Goal: Transaction & Acquisition: Purchase product/service

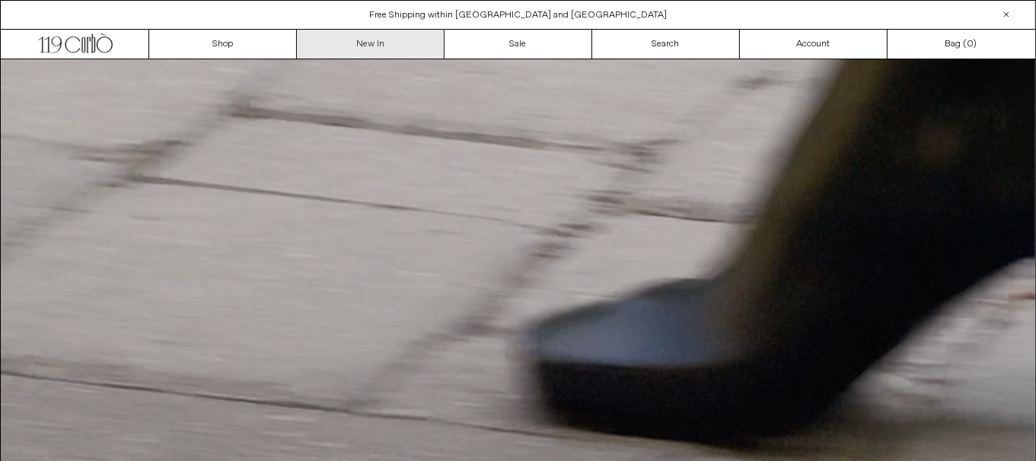
click at [375, 42] on link "New In" at bounding box center [371, 44] width 148 height 29
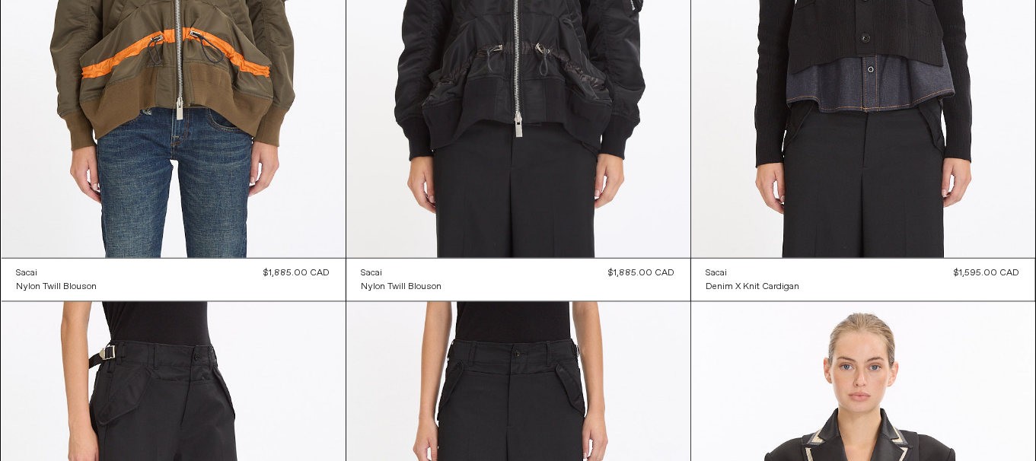
scroll to position [13081, 0]
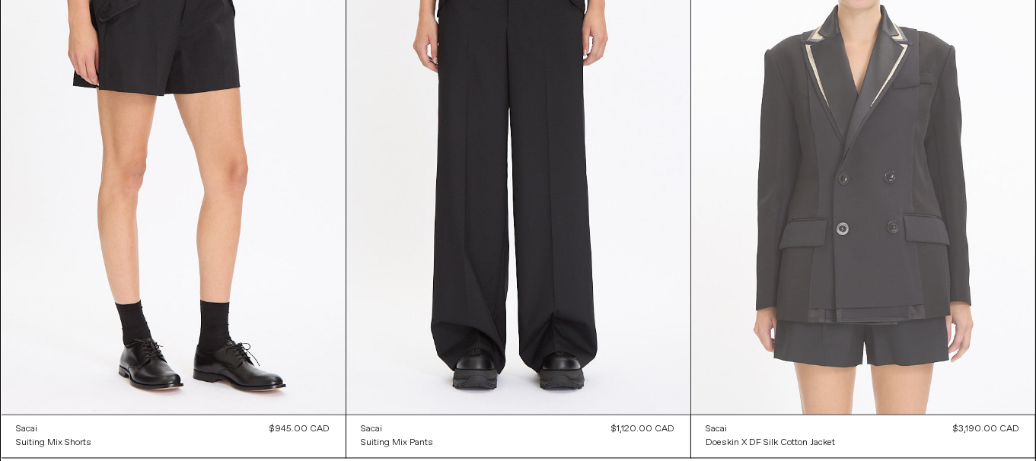
drag, startPoint x: 776, startPoint y: 12, endPoint x: 871, endPoint y: 221, distance: 229.3
click at [871, 221] on at bounding box center [863, 157] width 344 height 516
click at [832, 299] on at bounding box center [863, 157] width 344 height 516
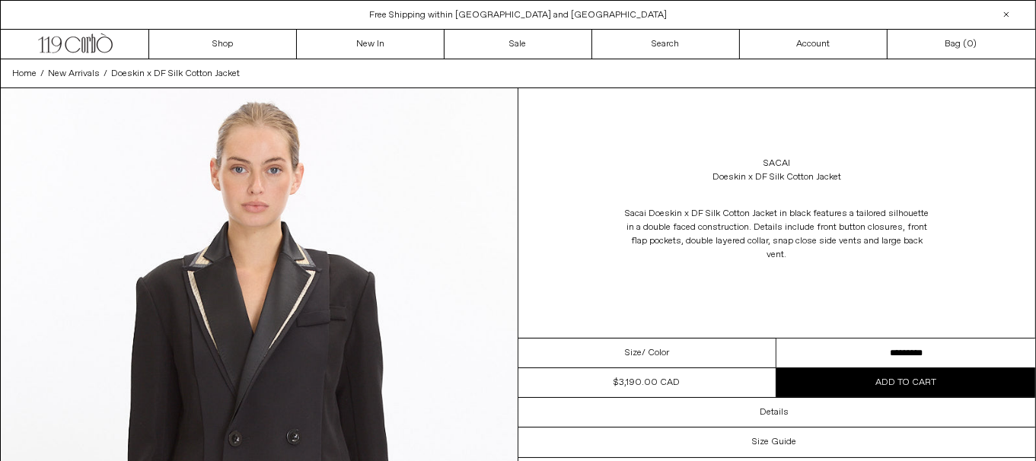
click at [845, 346] on select "********* *********" at bounding box center [906, 354] width 259 height 30
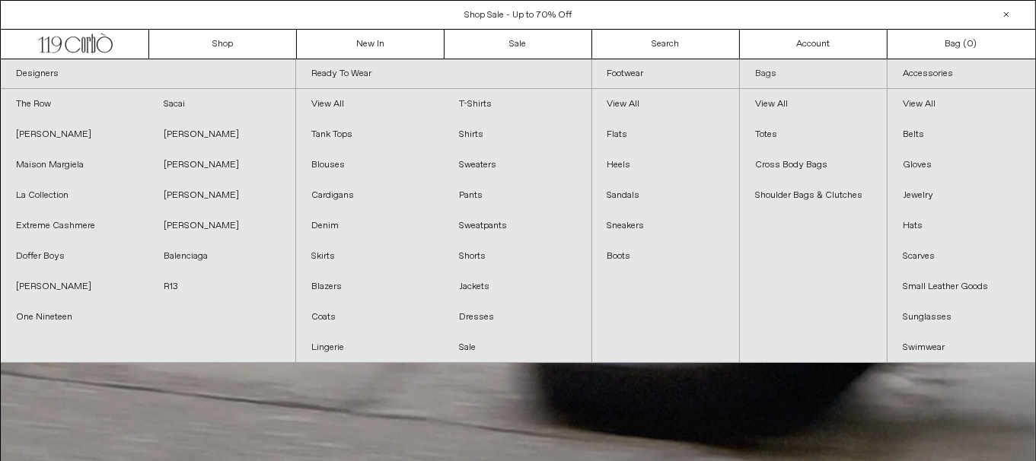
click at [771, 74] on link "Bags" at bounding box center [813, 74] width 147 height 30
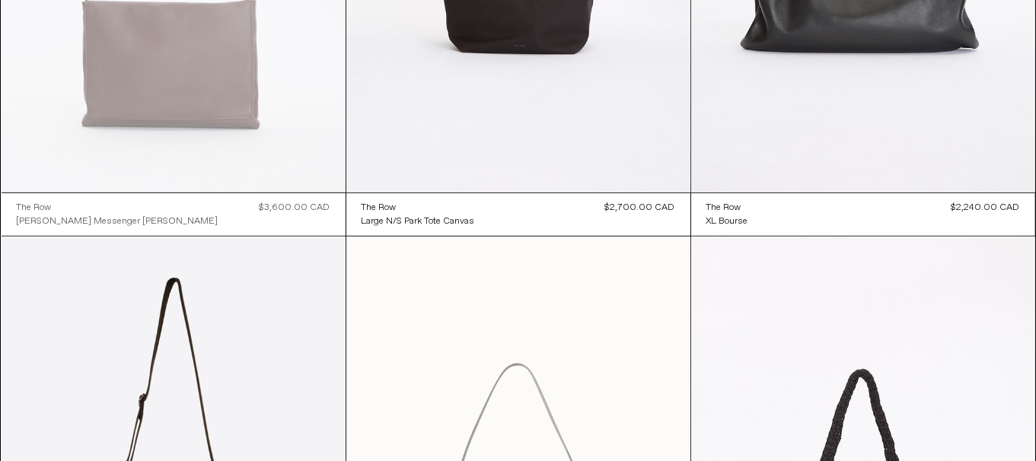
scroll to position [569, 0]
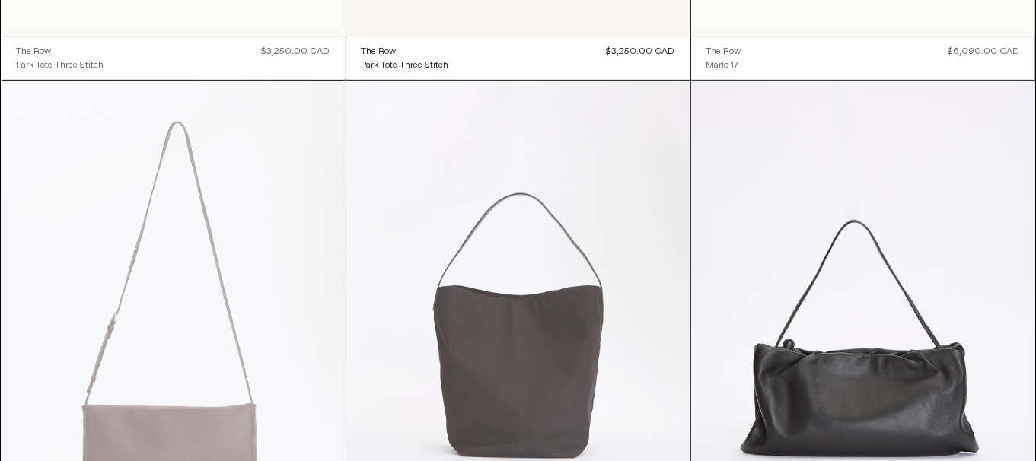
click at [586, 232] on at bounding box center [518, 339] width 344 height 516
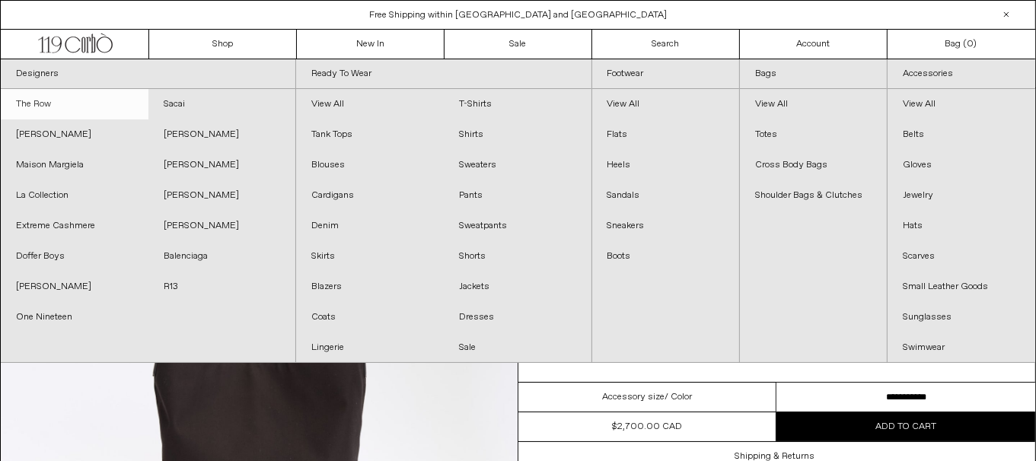
click at [34, 101] on link "The Row" at bounding box center [75, 104] width 148 height 30
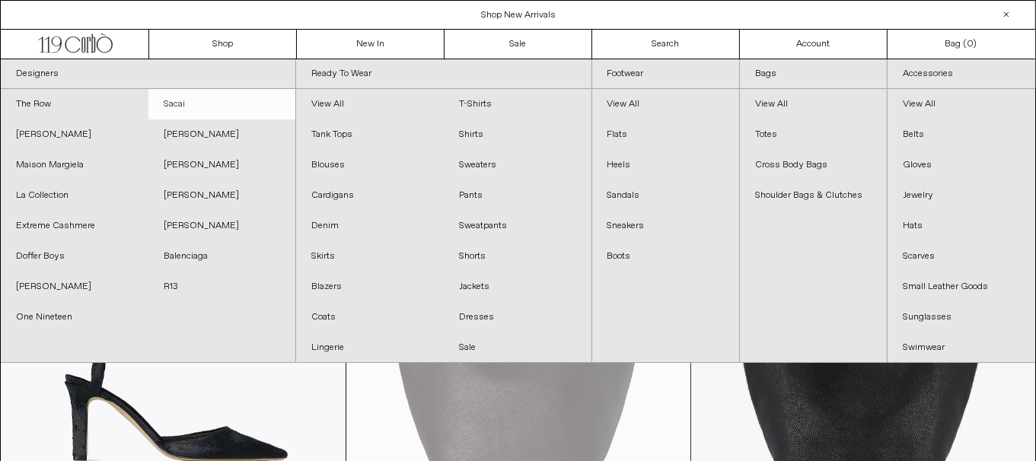
click at [193, 104] on link "Sacai" at bounding box center [222, 104] width 148 height 30
